Goal: Navigation & Orientation: Find specific page/section

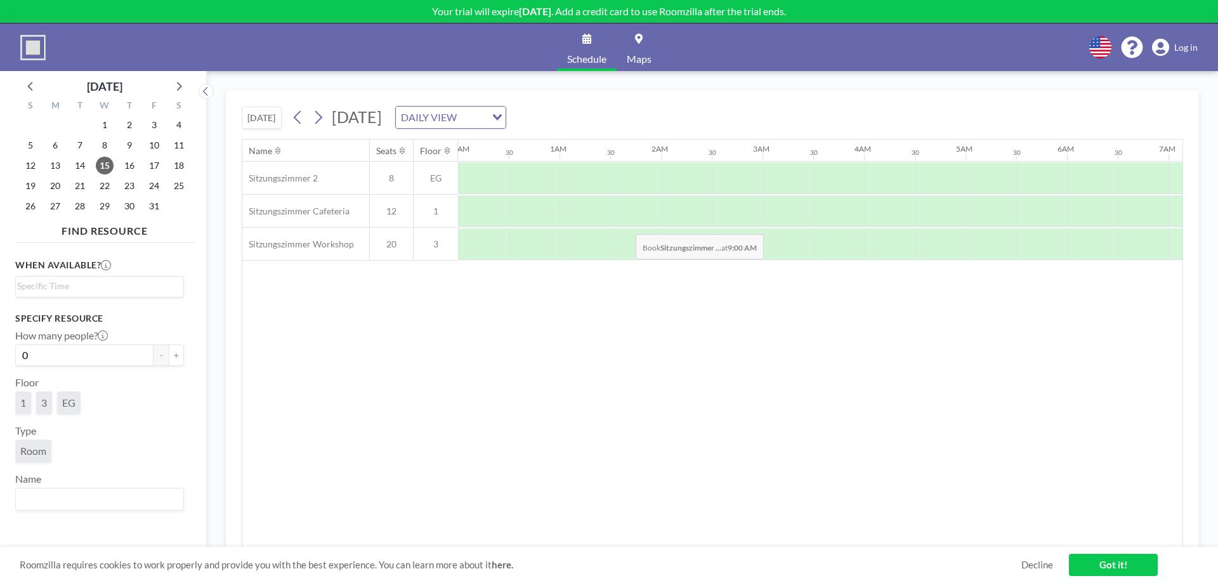
scroll to position [0, 761]
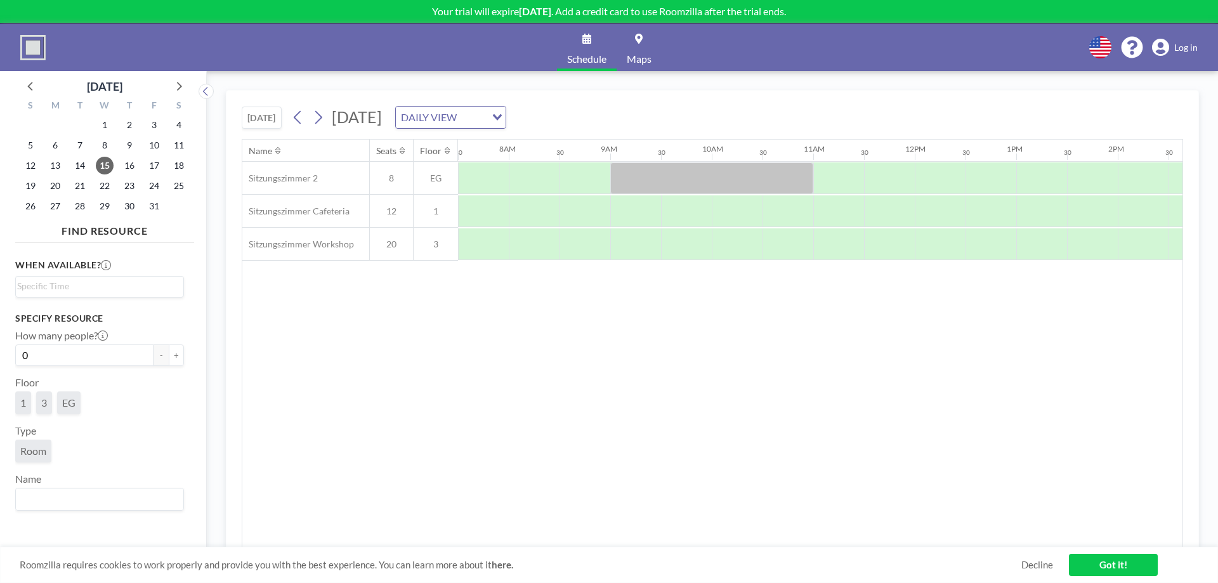
click at [1177, 47] on span "Log in" at bounding box center [1185, 47] width 23 height 11
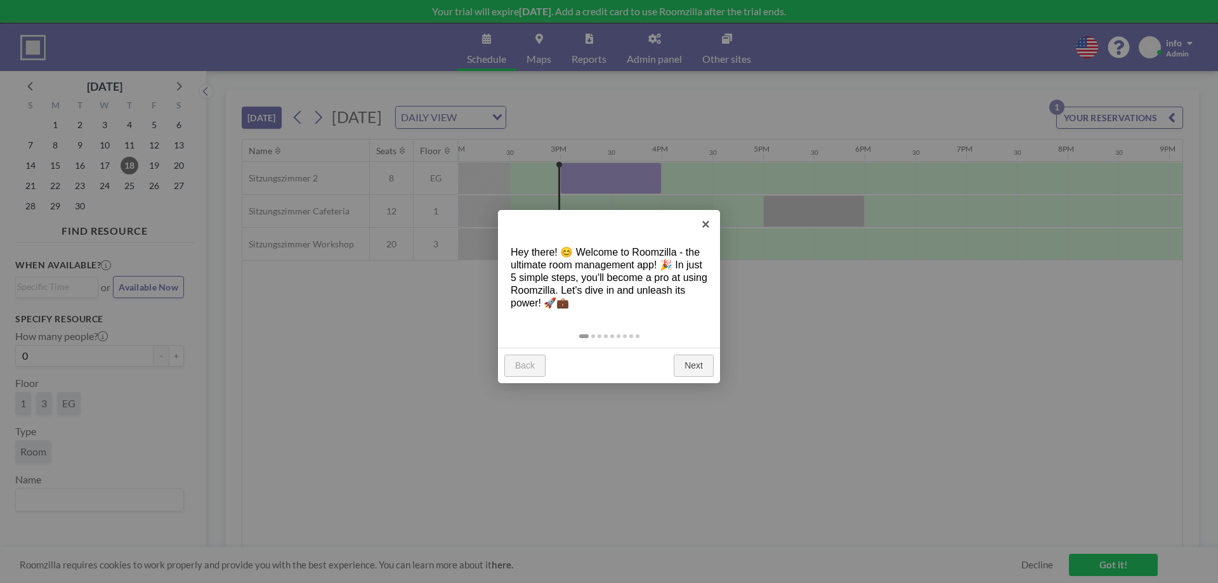
scroll to position [0, 1421]
click at [710, 224] on link "×" at bounding box center [706, 224] width 29 height 29
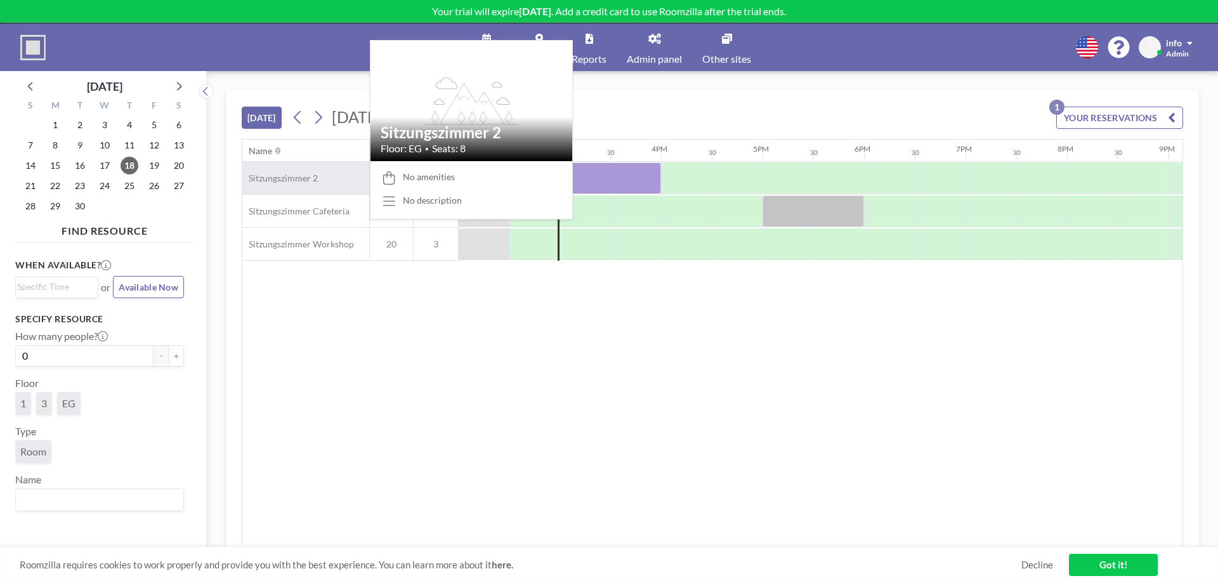
click at [306, 178] on span "Sitzungszimmer 2" at bounding box center [279, 178] width 75 height 11
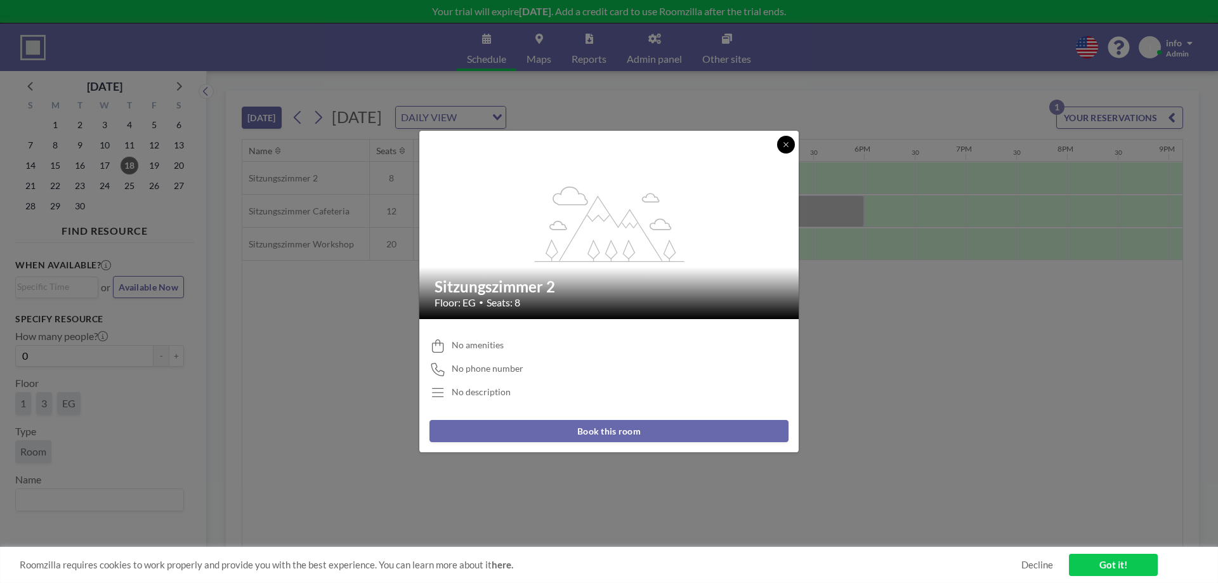
click at [784, 141] on icon at bounding box center [786, 145] width 8 height 8
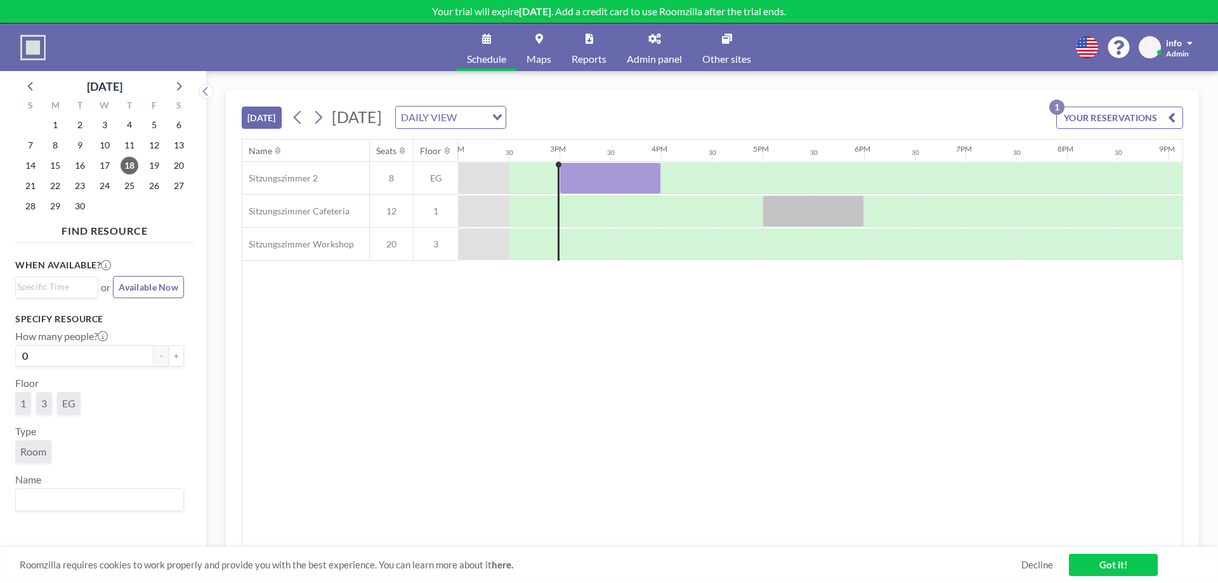
click at [653, 43] on icon at bounding box center [654, 39] width 13 height 10
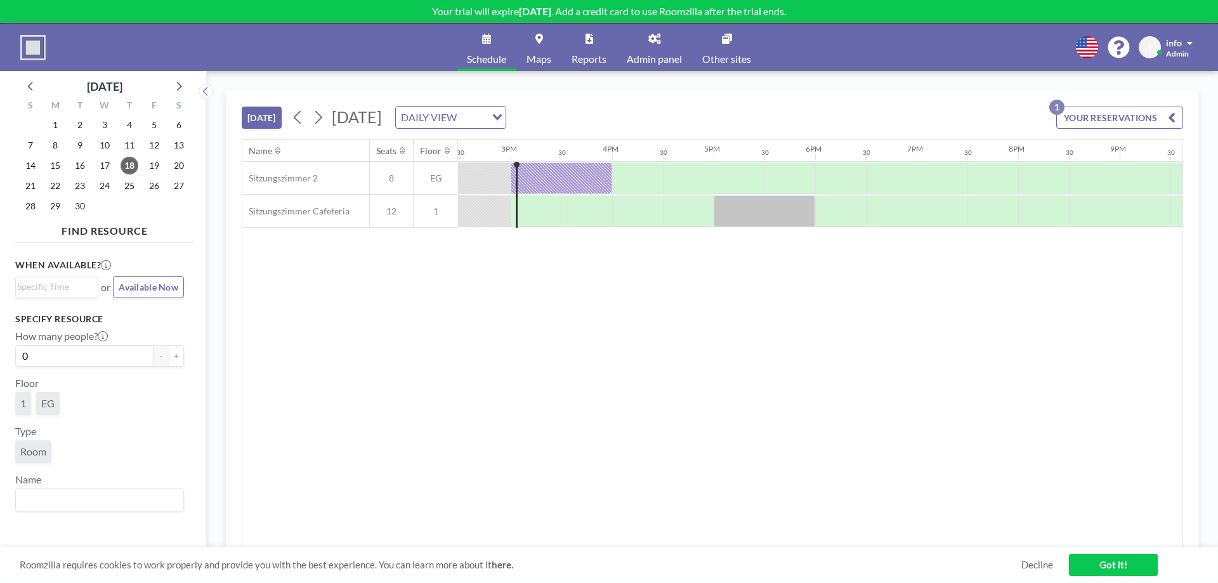
scroll to position [0, 1472]
click at [1171, 117] on icon "button" at bounding box center [1172, 117] width 8 height 15
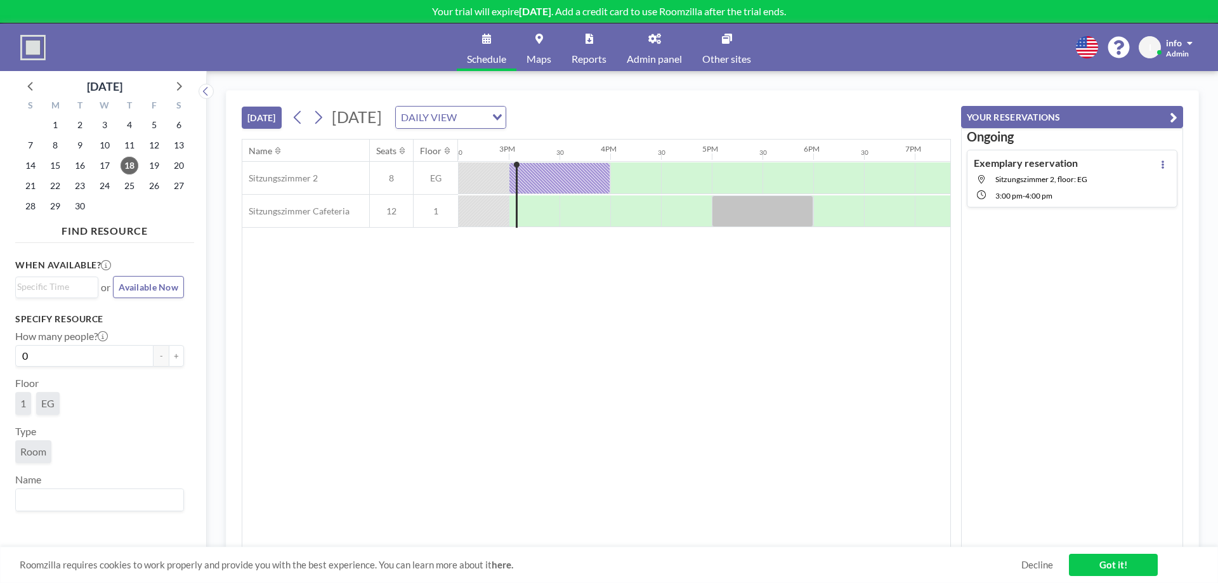
click at [1174, 110] on icon "button" at bounding box center [1174, 117] width 8 height 15
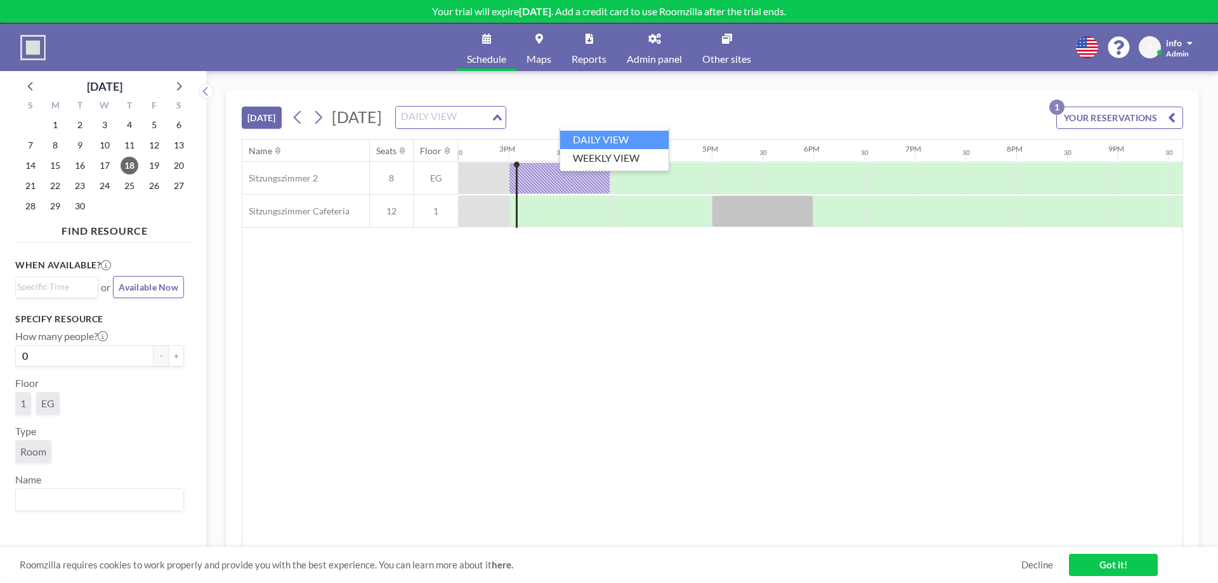
click at [506, 114] on div "Loading..." at bounding box center [498, 116] width 15 height 19
click at [643, 161] on li "WEEKLY VIEW" at bounding box center [614, 158] width 108 height 18
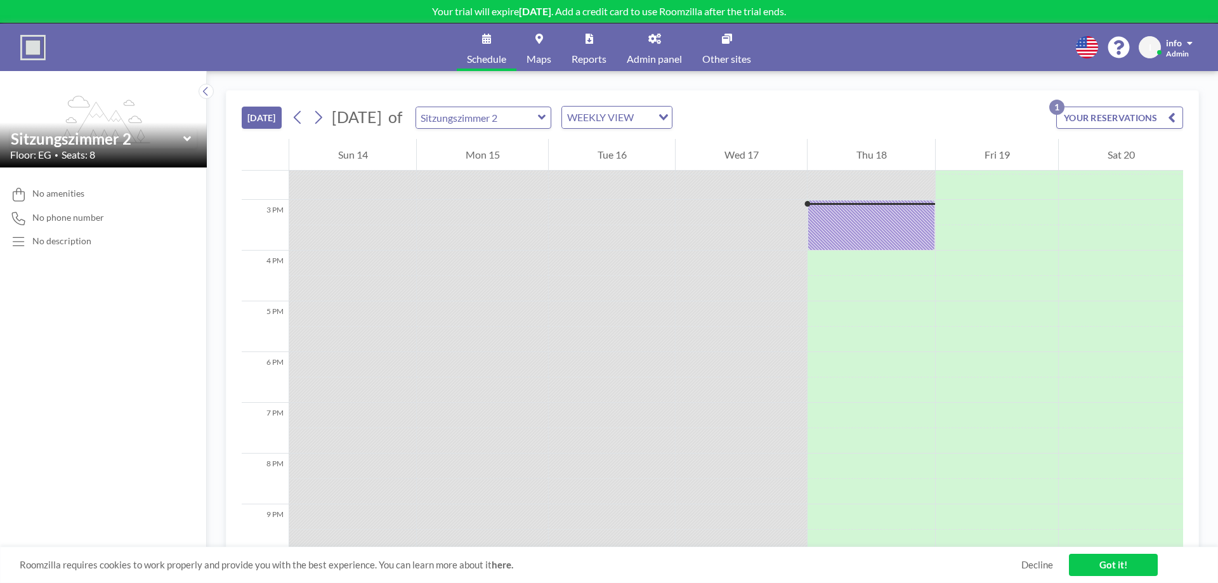
scroll to position [736, 0]
click at [324, 119] on icon at bounding box center [318, 117] width 12 height 19
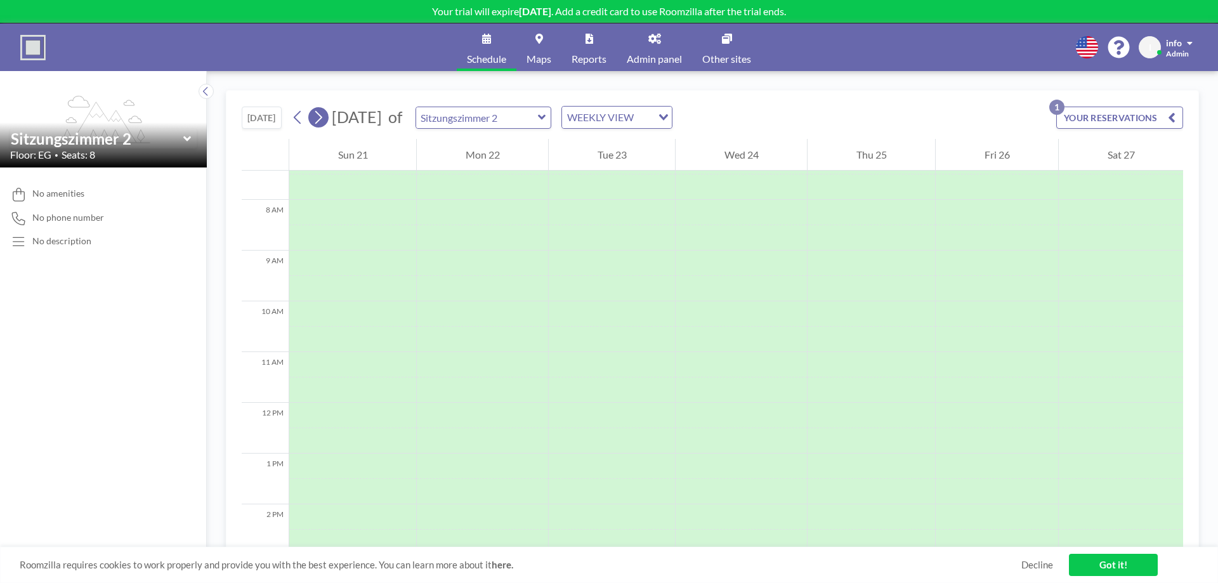
scroll to position [381, 0]
click at [324, 119] on icon at bounding box center [318, 117] width 12 height 19
click at [301, 117] on icon at bounding box center [298, 117] width 12 height 19
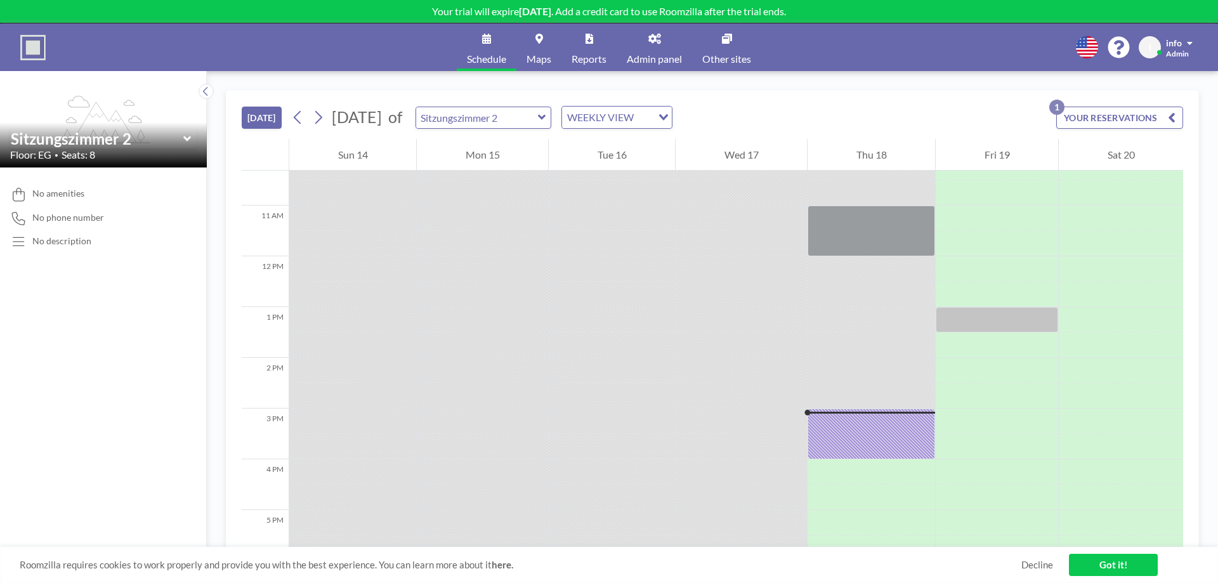
scroll to position [447, 0]
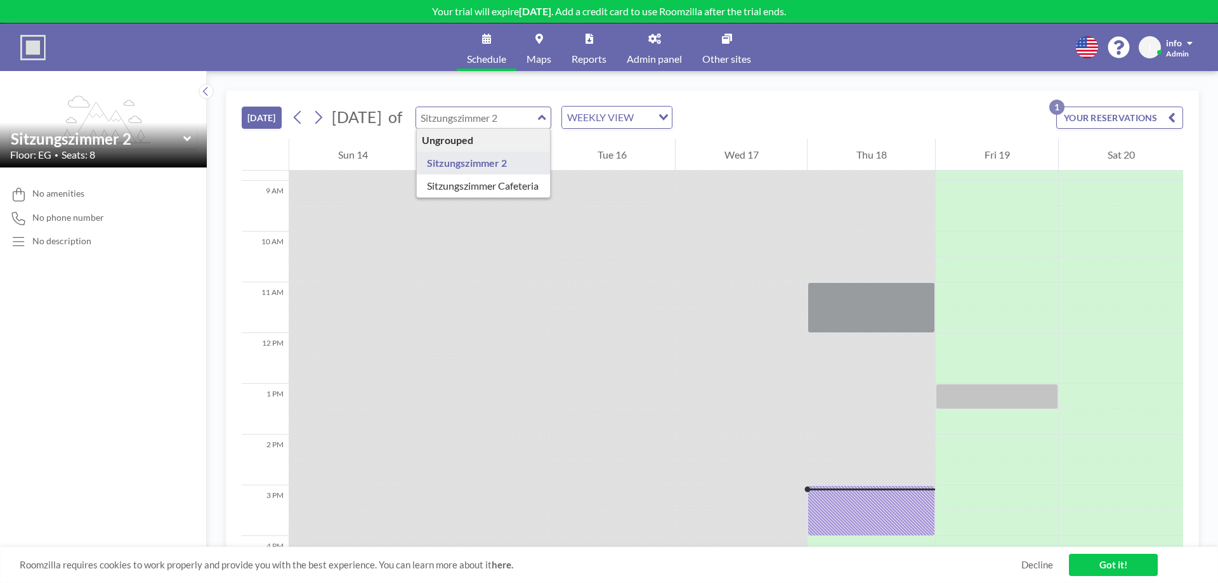
click at [538, 119] on input "text" at bounding box center [477, 117] width 122 height 21
type input "Sitzungszimmer Cafeteria"
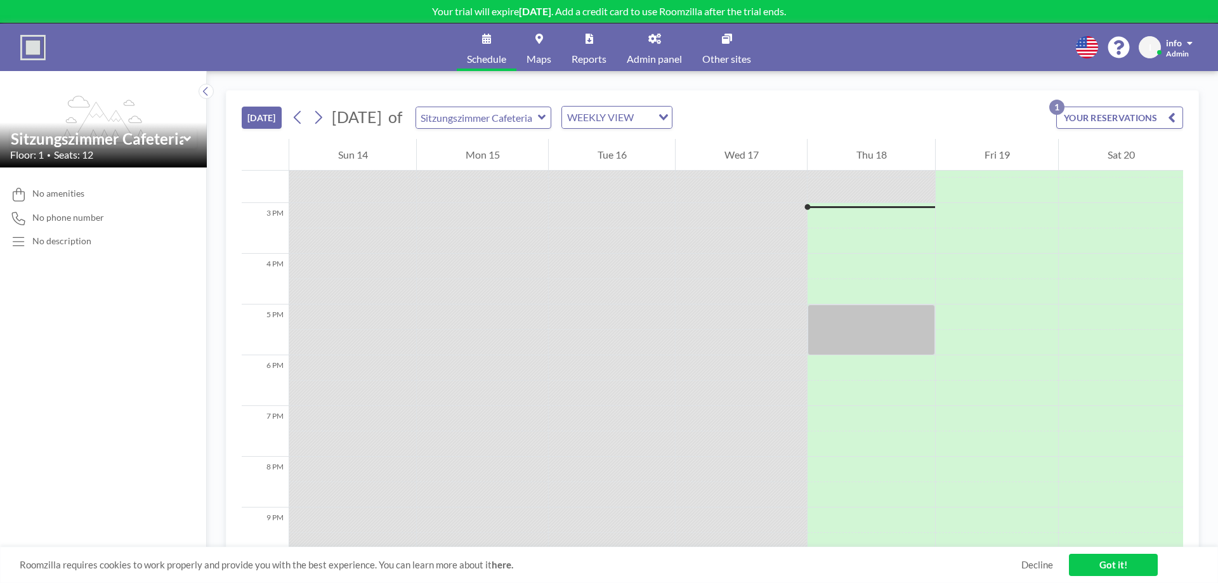
scroll to position [736, 0]
click at [552, 121] on div "Sitzungszimmer Cafeteria" at bounding box center [484, 118] width 136 height 22
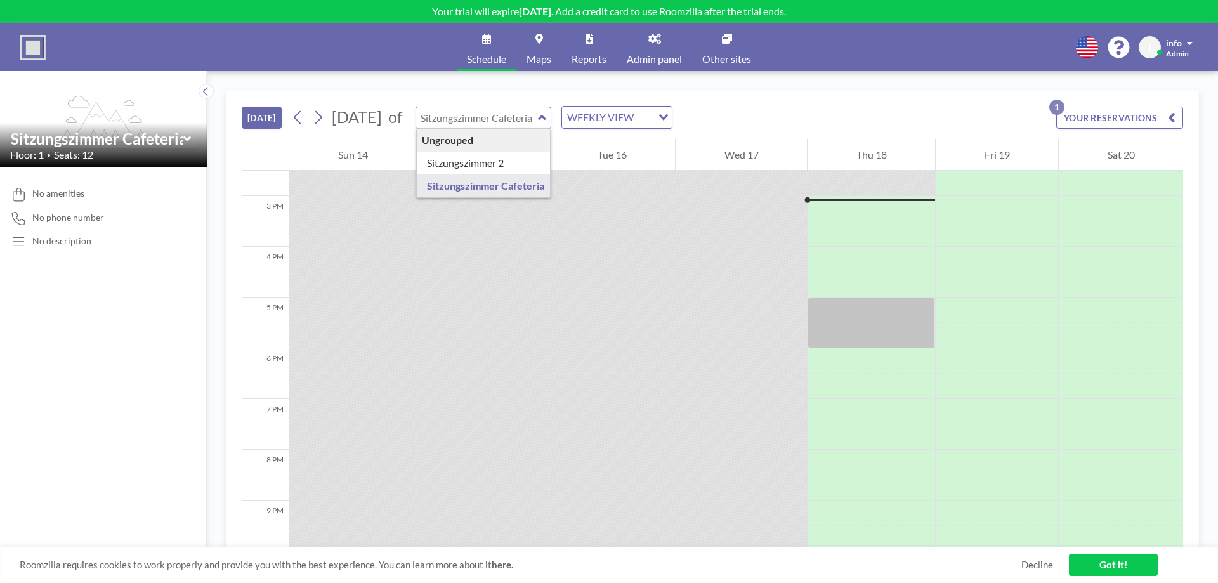
click at [538, 122] on input "text" at bounding box center [477, 117] width 122 height 21
type input "Sitzungszimmer 2"
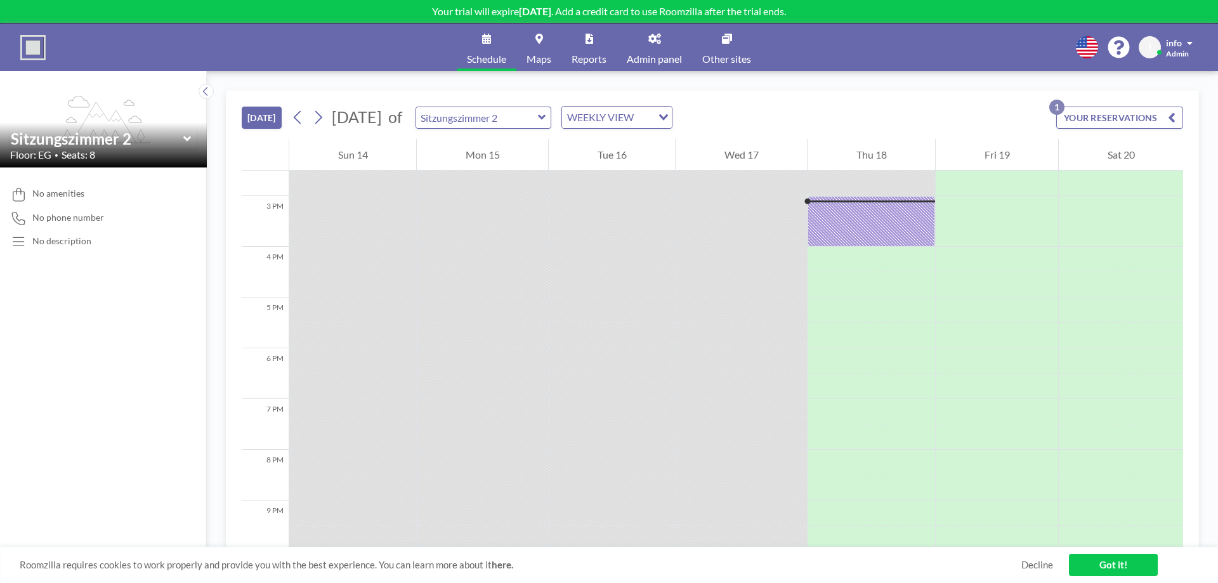
click at [1183, 41] on div "info" at bounding box center [1179, 42] width 27 height 13
click at [1155, 59] on span "Profile" at bounding box center [1154, 61] width 27 height 13
